Goal: Task Accomplishment & Management: Use online tool/utility

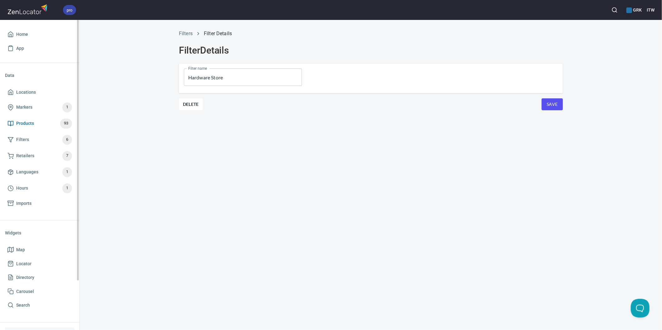
click at [22, 122] on span "Products" at bounding box center [25, 124] width 18 height 8
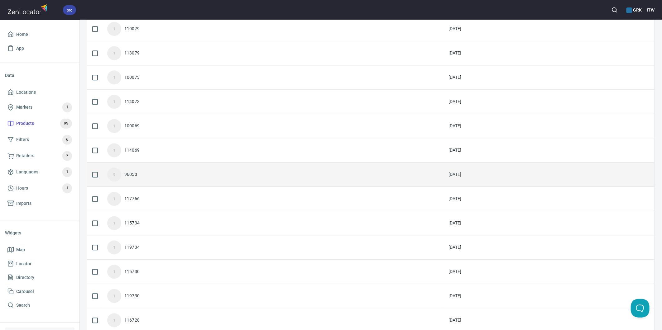
scroll to position [1007, 0]
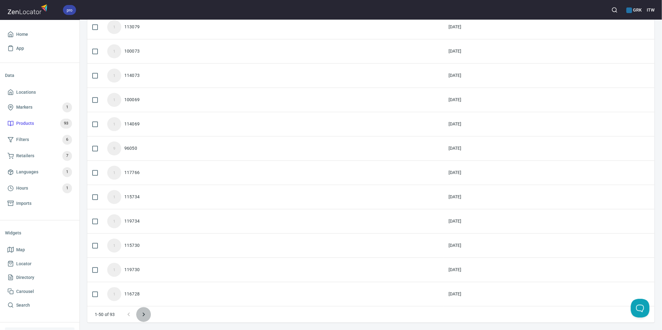
click at [142, 312] on icon "Next page" at bounding box center [143, 314] width 7 height 7
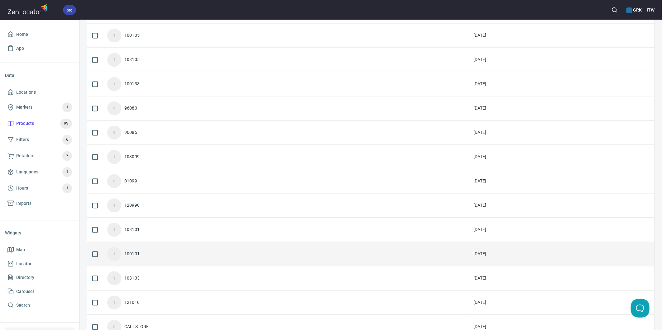
scroll to position [837, 0]
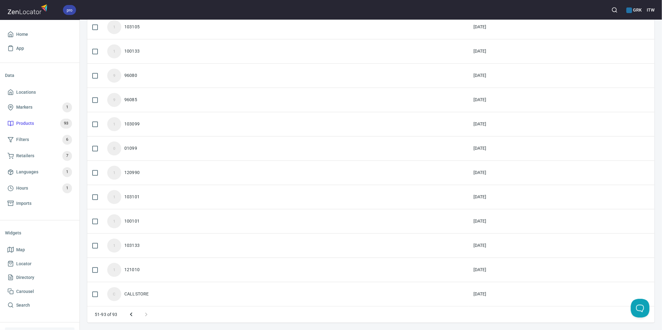
click at [132, 314] on icon "Previous page" at bounding box center [130, 314] width 7 height 7
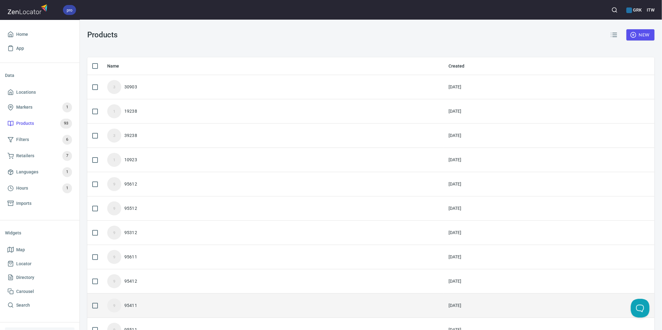
scroll to position [0, 0]
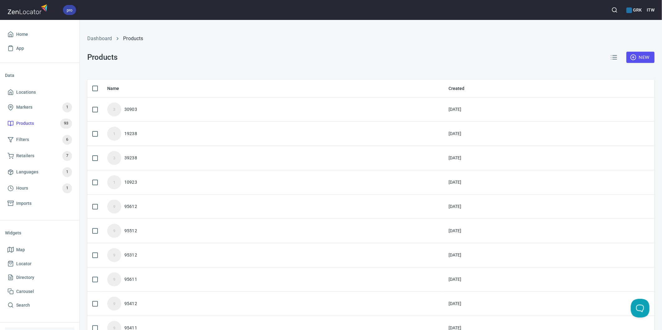
click at [269, 34] on div "Dashboard Products" at bounding box center [370, 38] width 574 height 15
click at [632, 54] on span "New" at bounding box center [640, 58] width 18 height 8
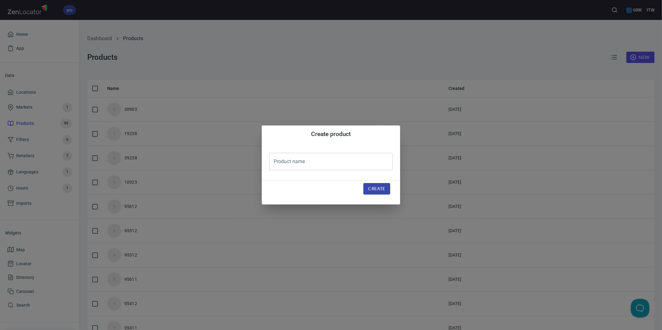
click at [308, 159] on input "text" at bounding box center [330, 161] width 123 height 17
paste input "81271"
type input "81271"
click at [384, 190] on span "Create" at bounding box center [376, 189] width 17 height 8
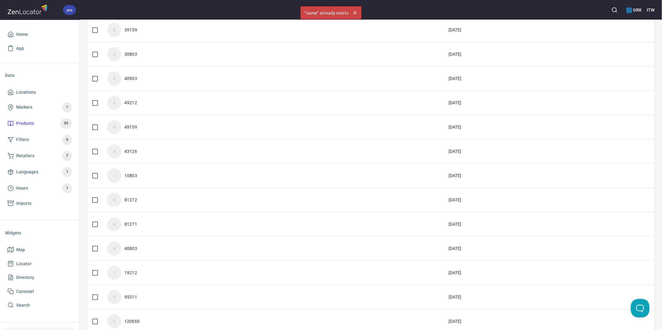
scroll to position [484, 0]
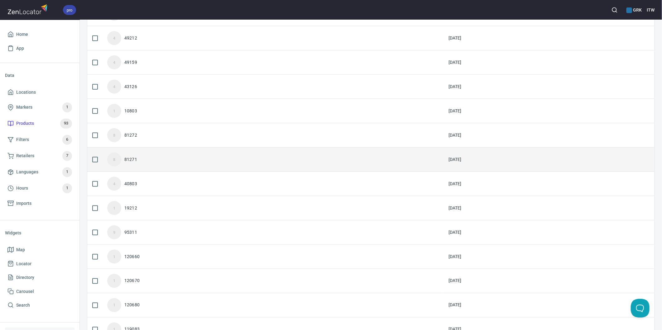
click at [150, 162] on div "8 81271" at bounding box center [272, 160] width 331 height 14
